Goal: Check status: Check status

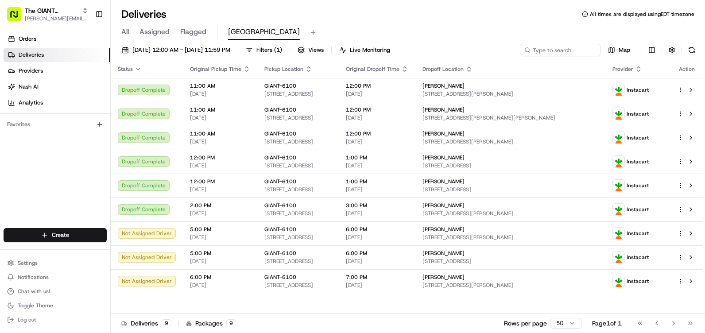
click at [691, 59] on div "[DATE] 12:00 AM - [DATE] 11:59 PM Filters ( 1 ) Views Live Monitoring Map" at bounding box center [408, 52] width 594 height 16
click at [691, 49] on button at bounding box center [692, 50] width 12 height 12
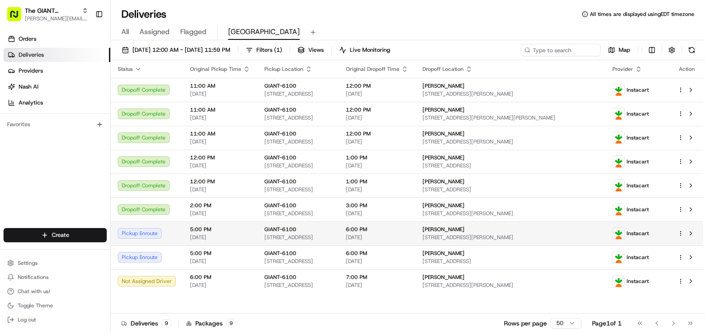
click at [194, 229] on span "5:00 PM" at bounding box center [220, 229] width 60 height 7
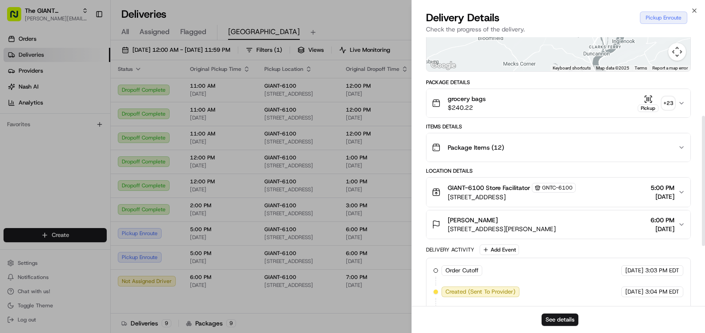
scroll to position [286, 0]
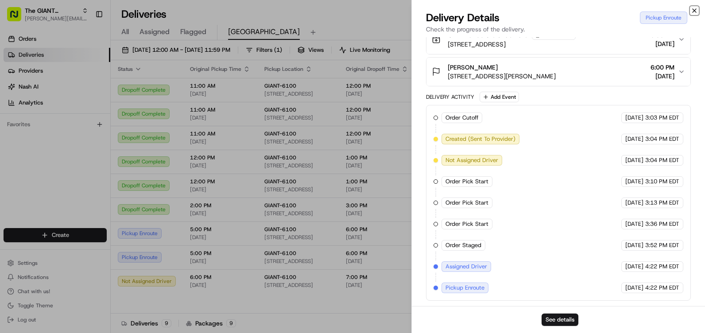
click at [693, 9] on icon "button" at bounding box center [694, 10] width 7 height 7
